Goal: Task Accomplishment & Management: Manage account settings

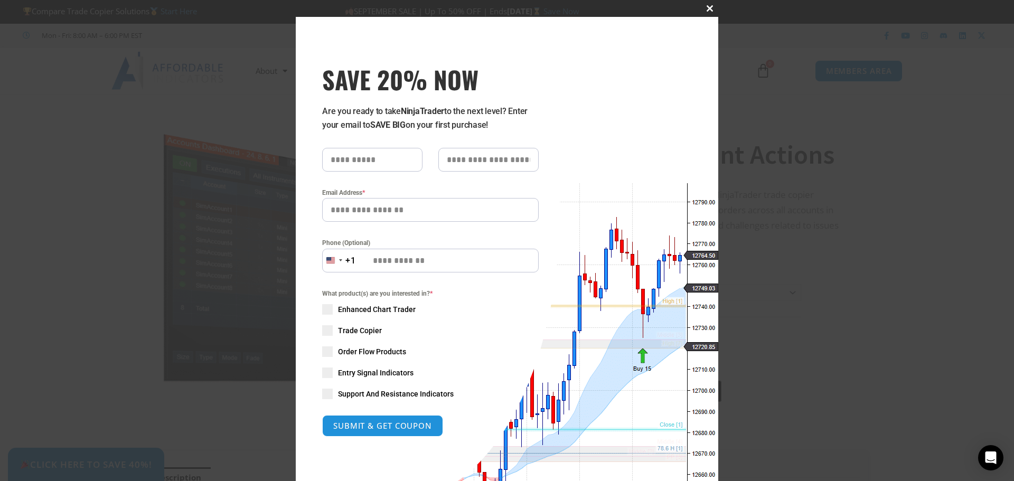
click at [706, 7] on span "SAVE 20% NOW popup" at bounding box center [709, 8] width 17 height 6
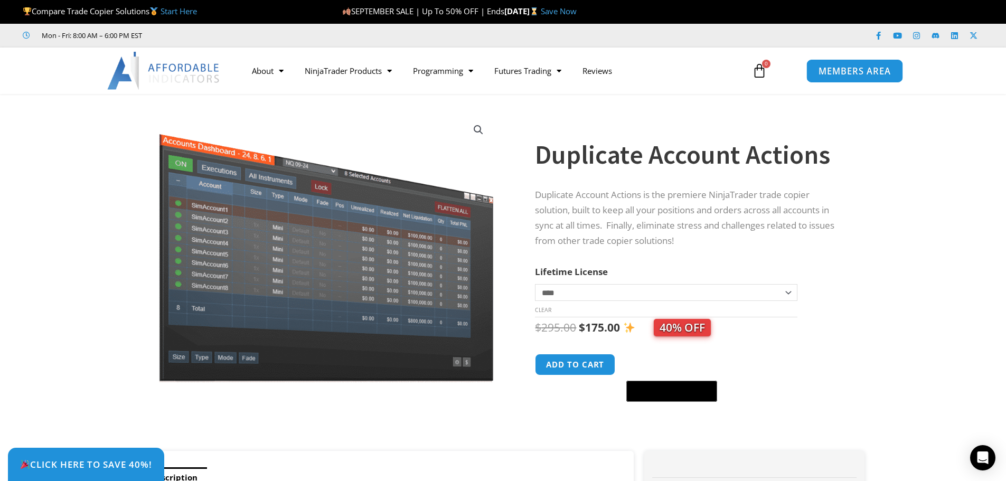
click at [831, 72] on span "MEMBERS AREA" at bounding box center [855, 71] width 72 height 9
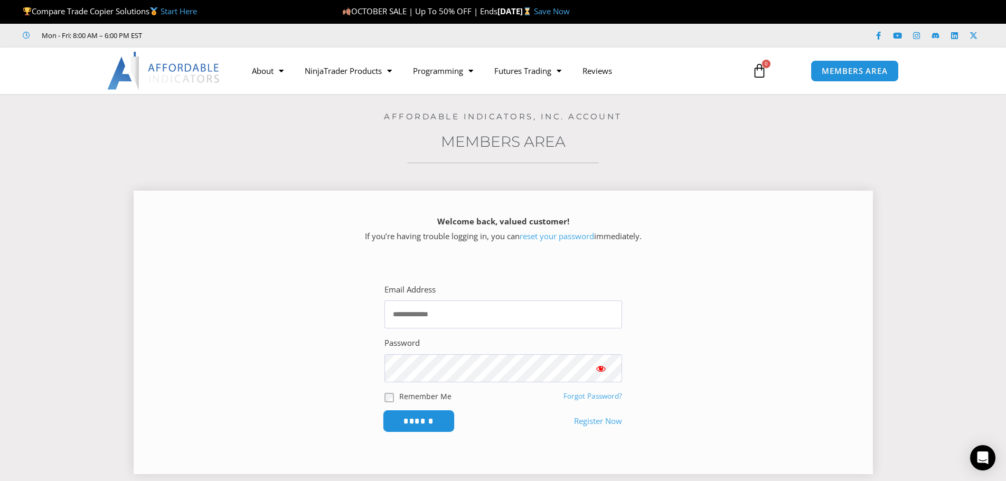
type input "**********"
click at [421, 422] on input "******" at bounding box center [418, 421] width 72 height 23
